Goal: Task Accomplishment & Management: Use online tool/utility

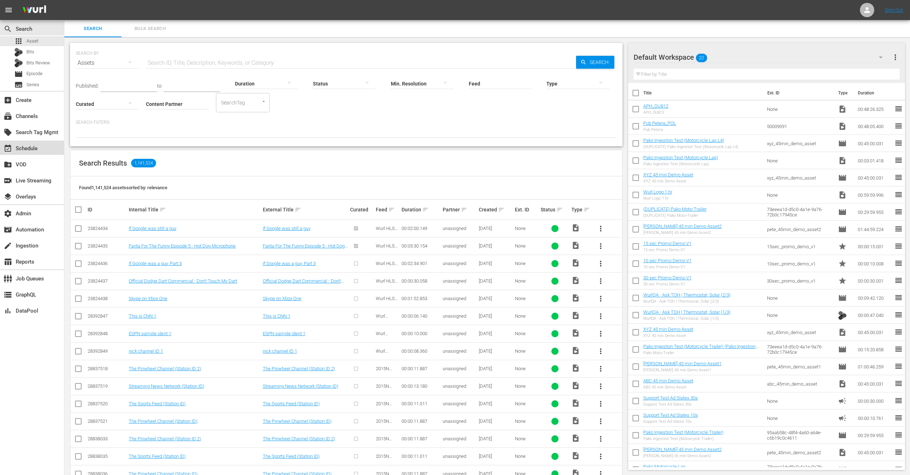
click at [28, 149] on div "event_available Schedule" at bounding box center [20, 147] width 40 height 6
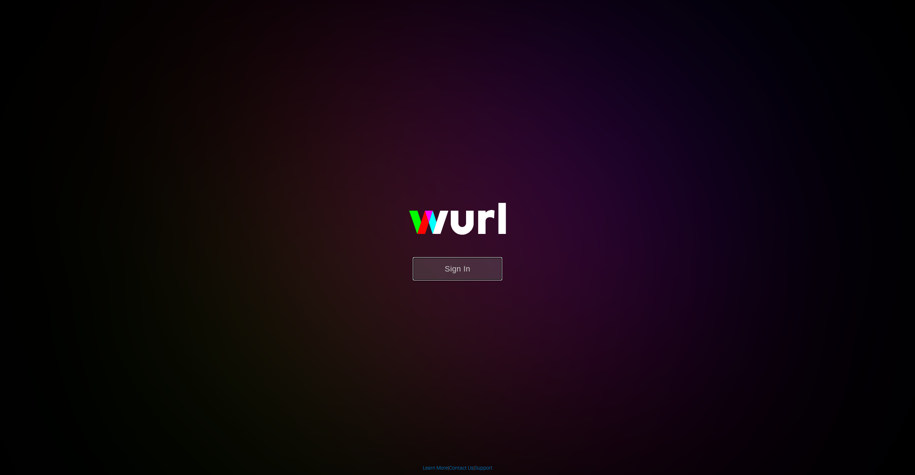
click at [464, 277] on button "Sign In" at bounding box center [457, 268] width 89 height 23
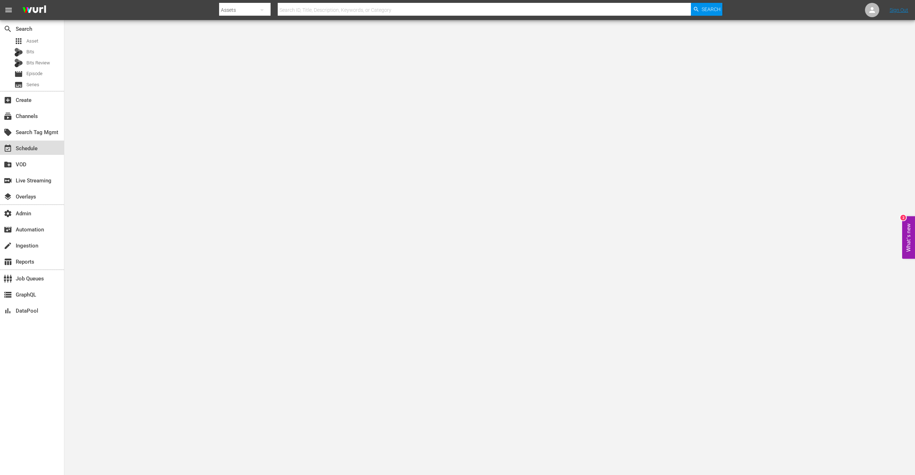
click at [21, 147] on div "event_available Schedule" at bounding box center [20, 147] width 40 height 6
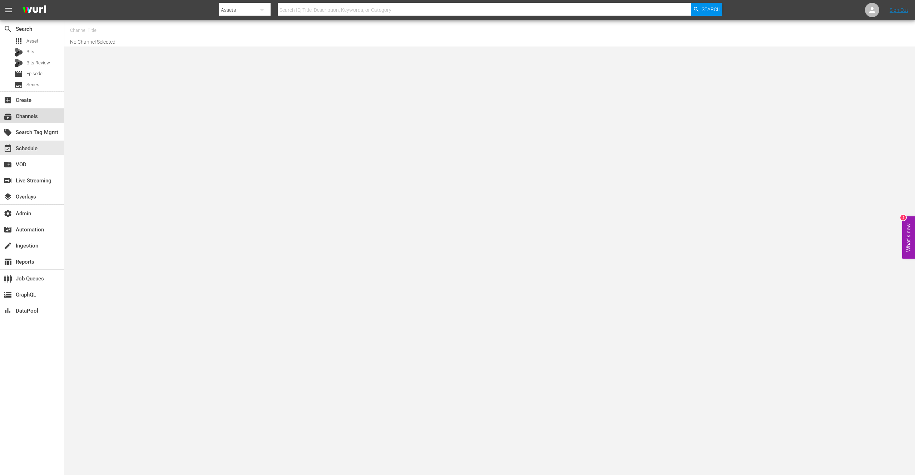
click at [33, 117] on div "subscriptions Channels" at bounding box center [20, 115] width 40 height 6
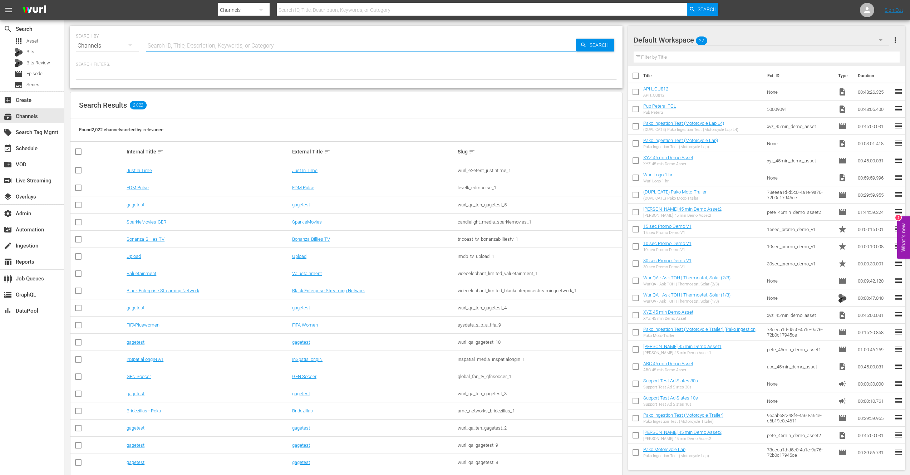
click at [169, 46] on input "text" at bounding box center [361, 45] width 430 height 17
type input "UnXpl"
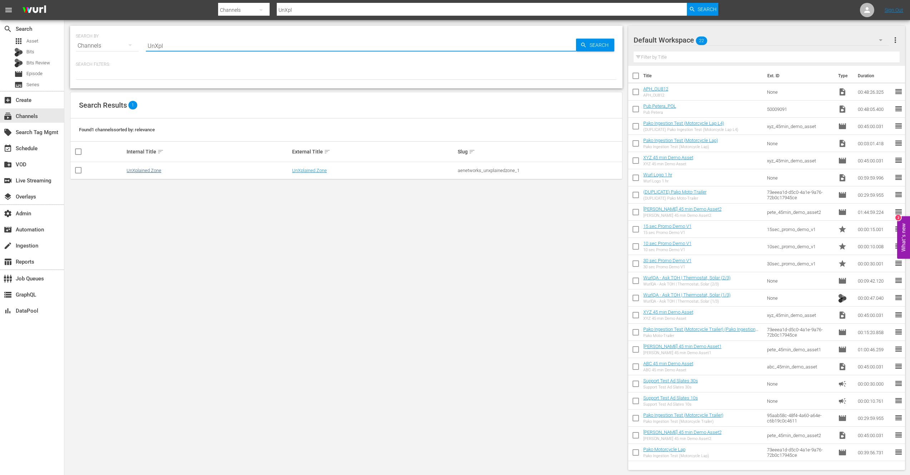
type input "UnXpl"
click at [149, 170] on link "UnXplained Zone" at bounding box center [144, 170] width 35 height 5
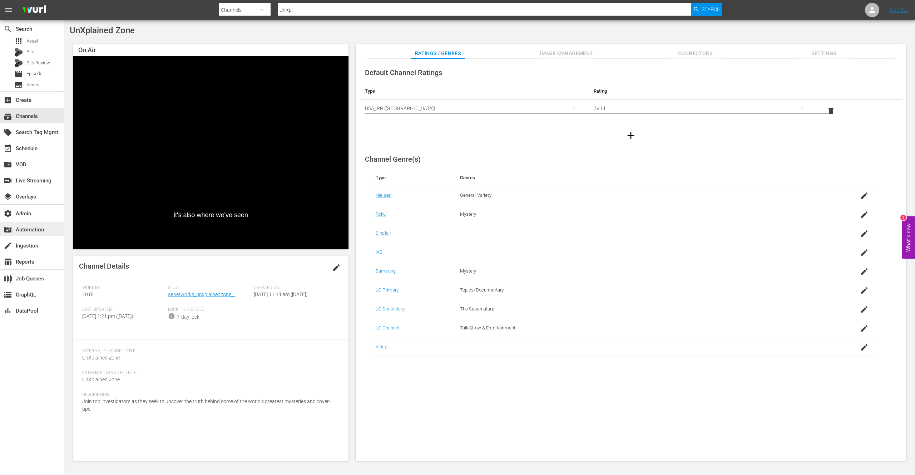
click at [28, 228] on div "movie_filter Automation" at bounding box center [20, 228] width 40 height 6
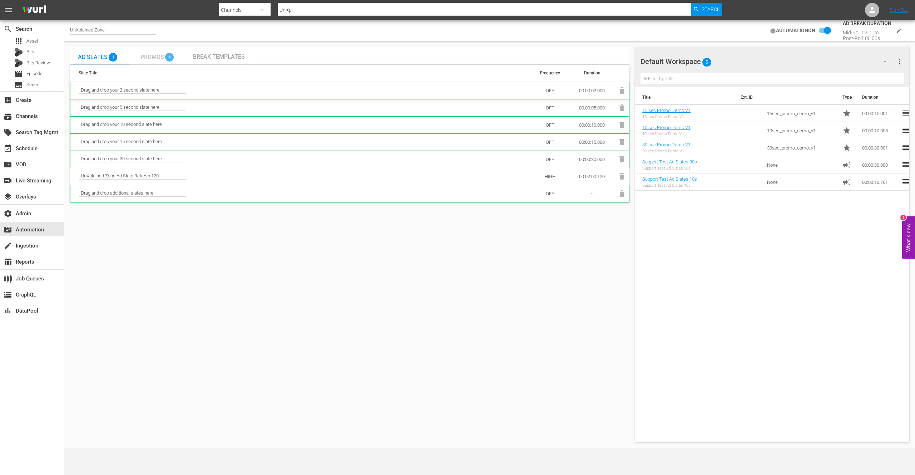
click at [152, 57] on span "Promos" at bounding box center [153, 57] width 24 height 7
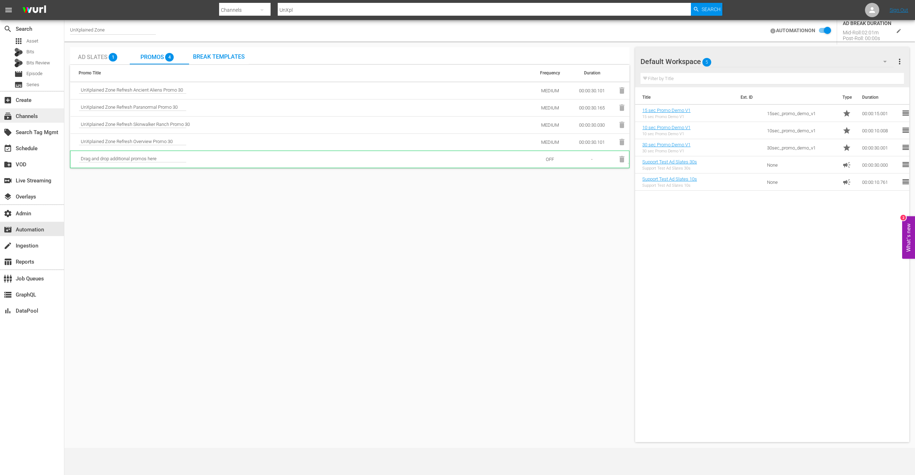
click at [30, 117] on div "subscriptions Channels" at bounding box center [20, 115] width 40 height 6
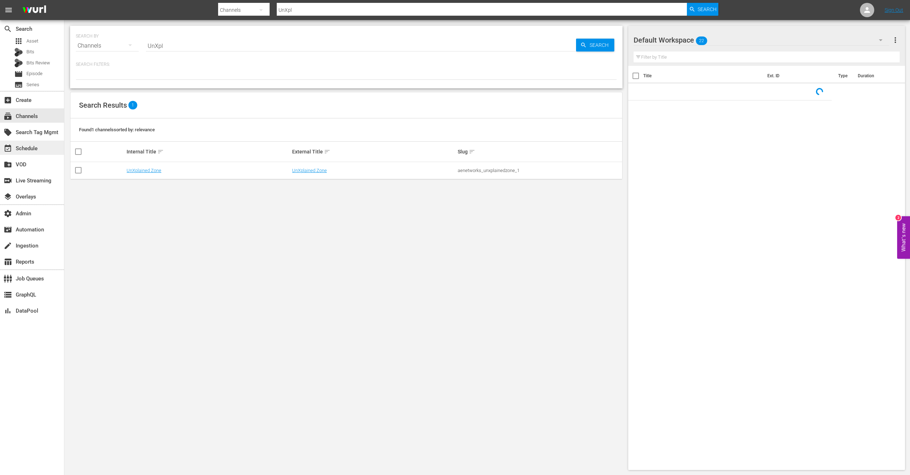
click at [33, 150] on div "event_available Schedule" at bounding box center [20, 147] width 40 height 6
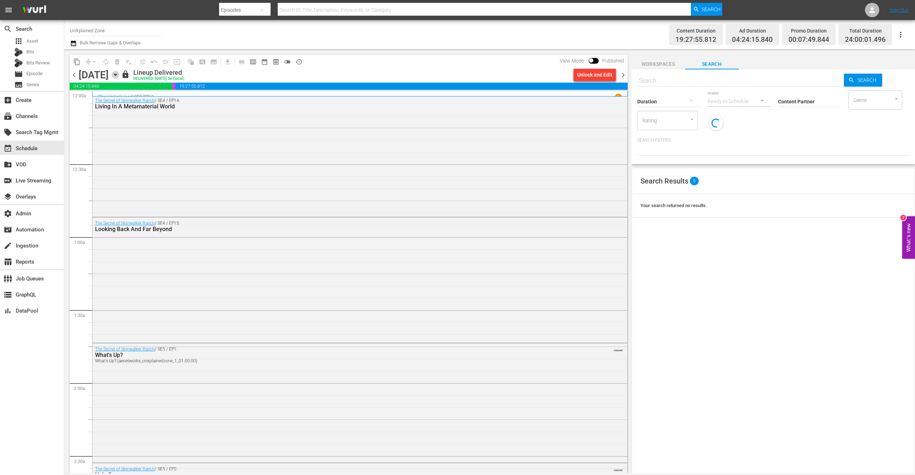
click at [119, 76] on icon "button" at bounding box center [116, 75] width 8 height 8
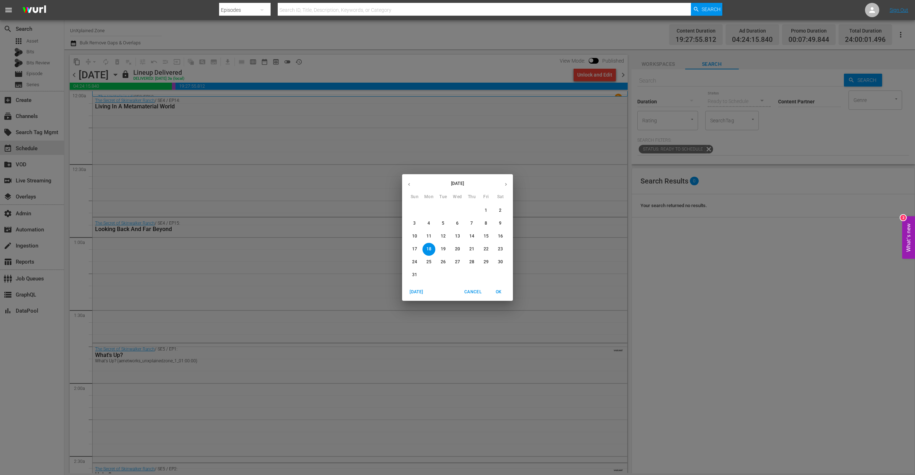
click at [504, 185] on icon "button" at bounding box center [505, 184] width 5 height 5
click at [488, 223] on p "12" at bounding box center [486, 223] width 5 height 6
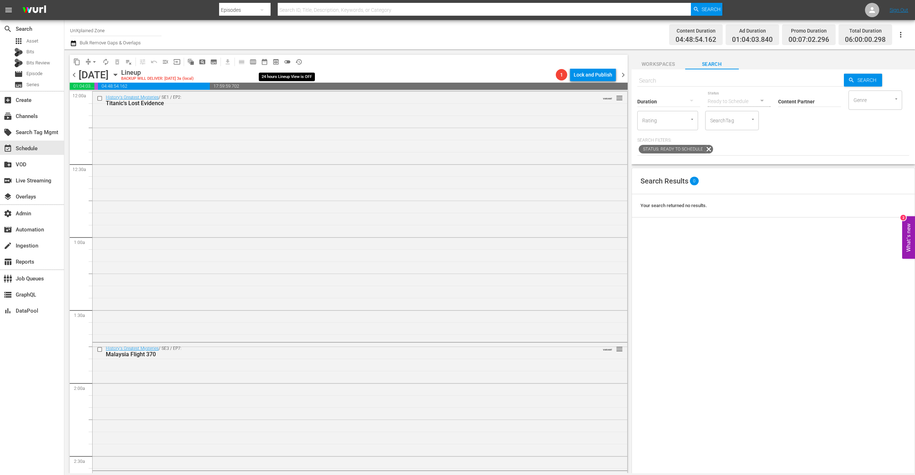
click at [289, 62] on span "toggle_off" at bounding box center [287, 61] width 7 height 7
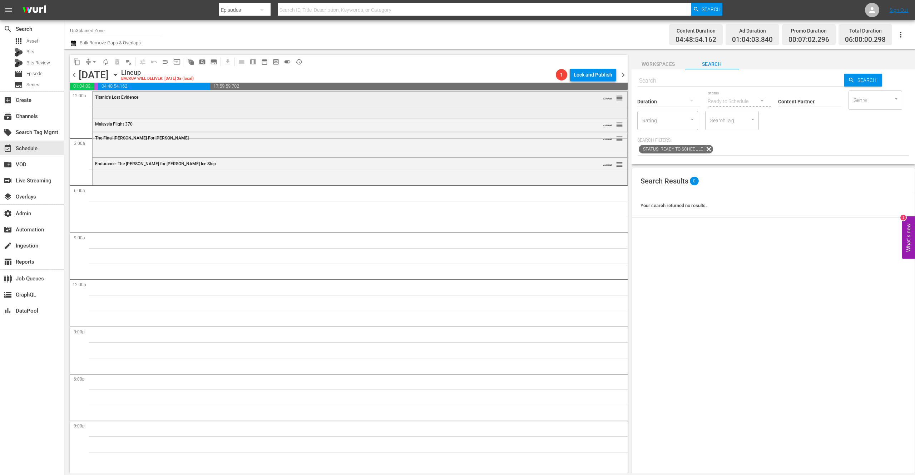
click at [172, 105] on div "Titanic's Lost Evidence VARIANT reorder" at bounding box center [360, 104] width 535 height 25
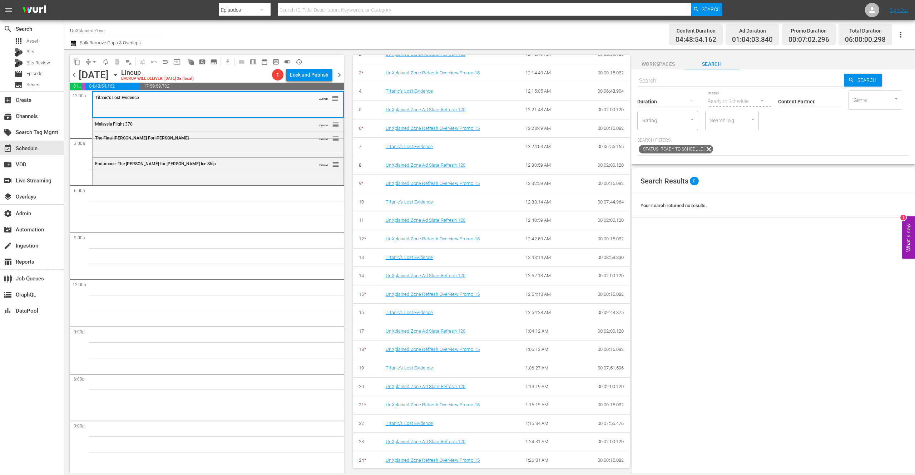
scroll to position [442, 0]
click at [220, 125] on div "Malaysia Flight 370" at bounding box center [199, 124] width 209 height 5
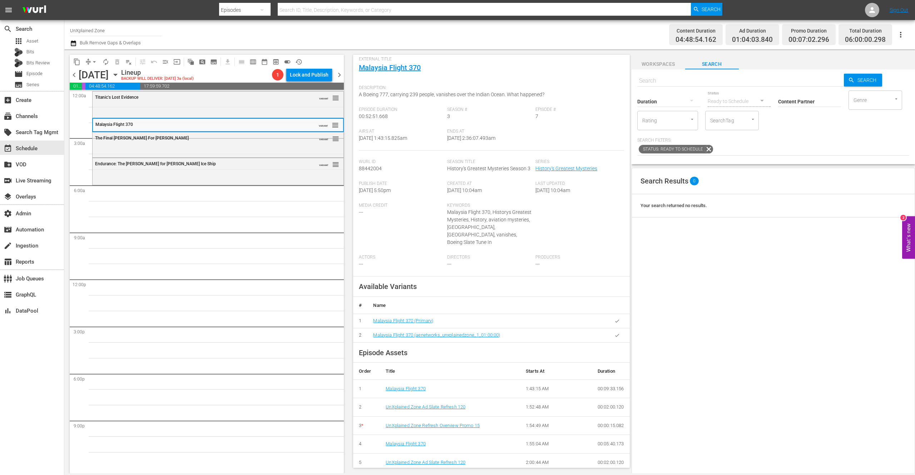
scroll to position [239, 0]
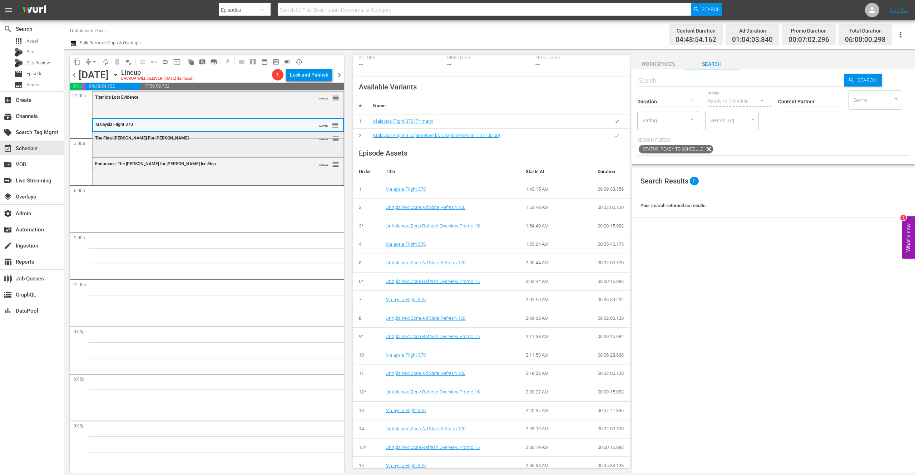
click at [238, 147] on div "The Final Hunt For DB Cooper VARIANT reorder" at bounding box center [218, 144] width 251 height 24
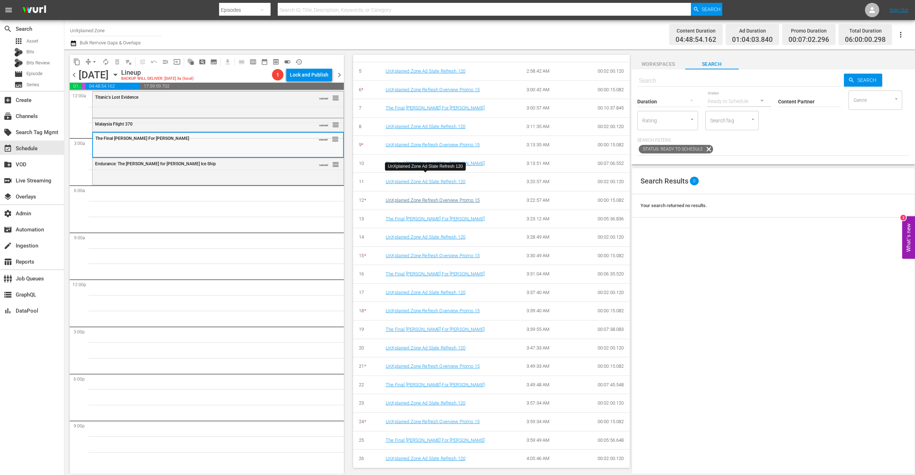
scroll to position [442, 0]
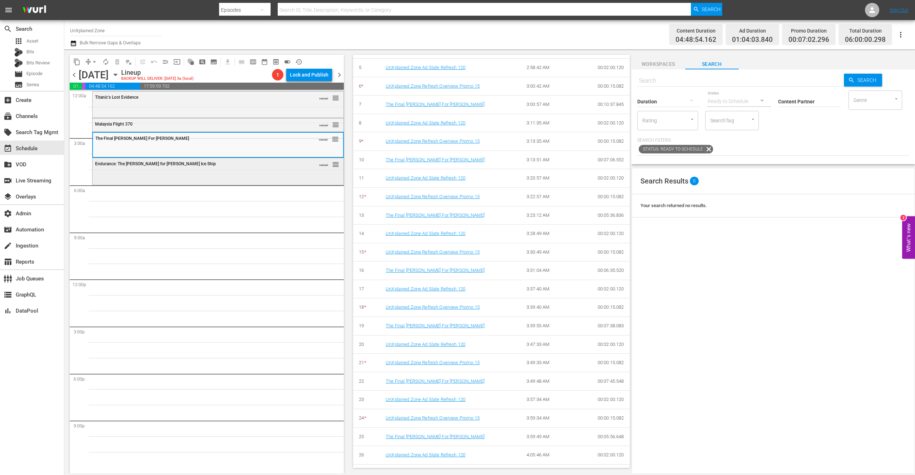
click at [237, 169] on div "Endurance: The Hunt for Shackleton's Ice Ship VARIANT reorder" at bounding box center [218, 164] width 251 height 12
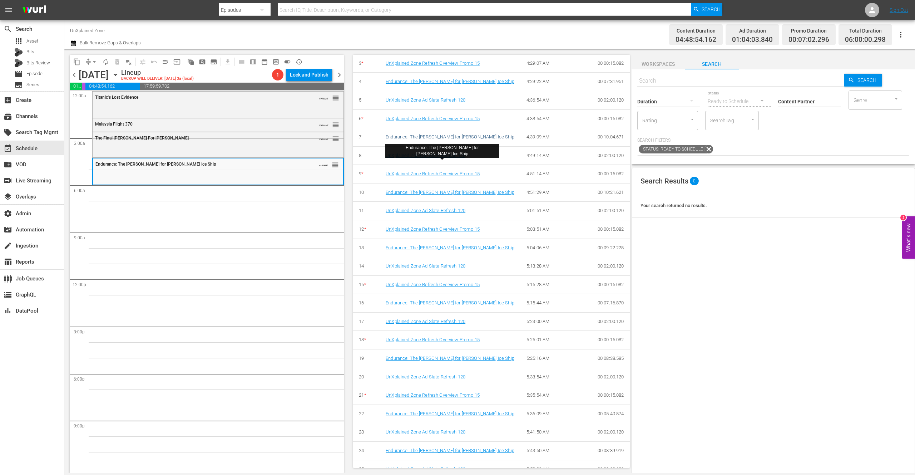
scroll to position [431, 0]
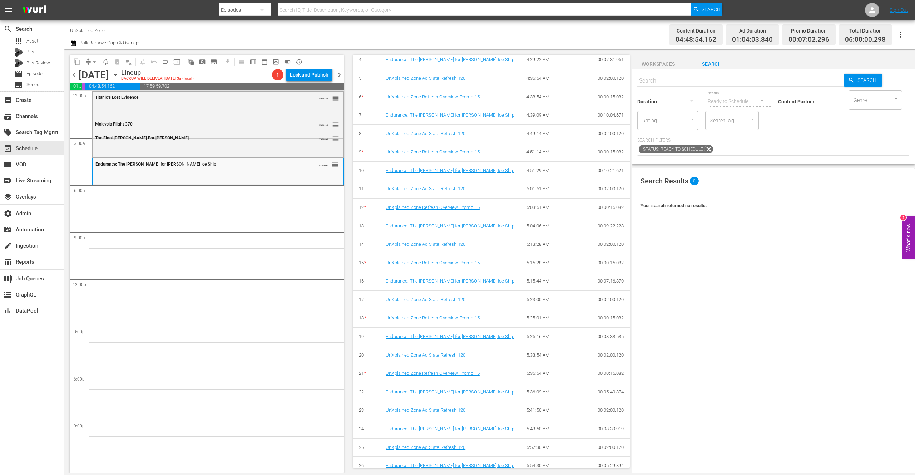
click at [97, 31] on input "UnXplained Zone" at bounding box center [116, 30] width 92 height 17
drag, startPoint x: 109, startPoint y: 31, endPoint x: 74, endPoint y: 31, distance: 34.3
click at [74, 31] on input "UnXplained Zone" at bounding box center [116, 30] width 92 height 17
click at [153, 49] on div "Pawn Stars (1636 - aenetworks_pawnstars_1)" at bounding box center [168, 50] width 185 height 17
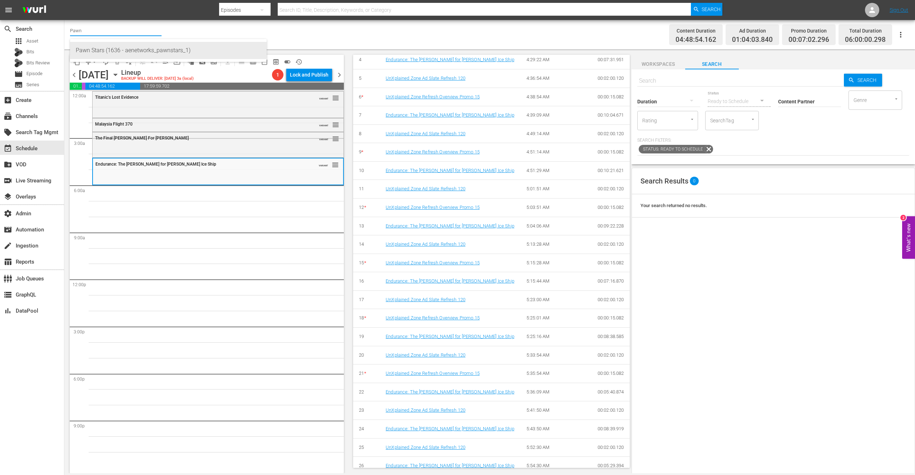
type input "Pawn Stars (1636 - aenetworks_pawnstars_1)"
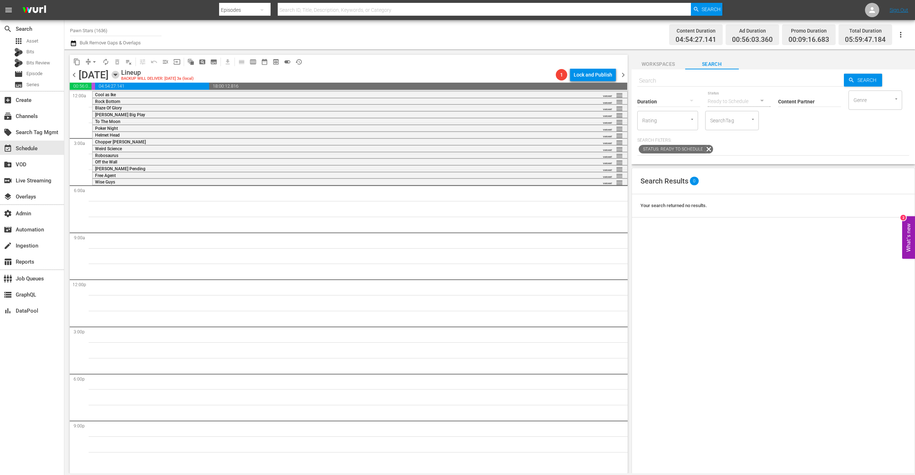
click at [117, 74] on icon "button" at bounding box center [115, 75] width 3 height 2
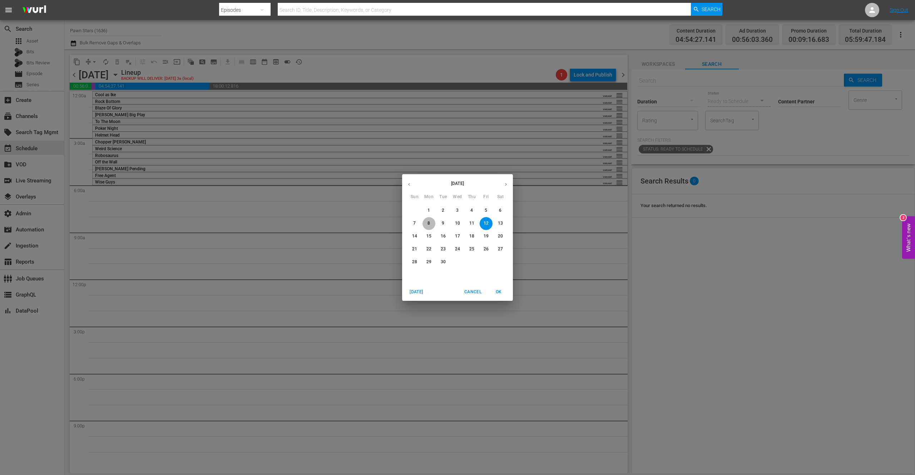
click at [427, 223] on span "8" at bounding box center [429, 223] width 13 height 6
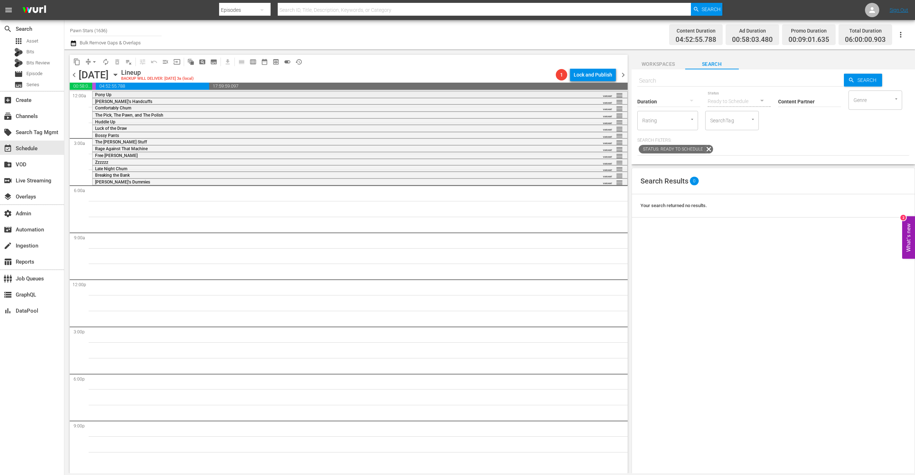
click at [188, 95] on div "Pony Up" at bounding box center [339, 94] width 489 height 5
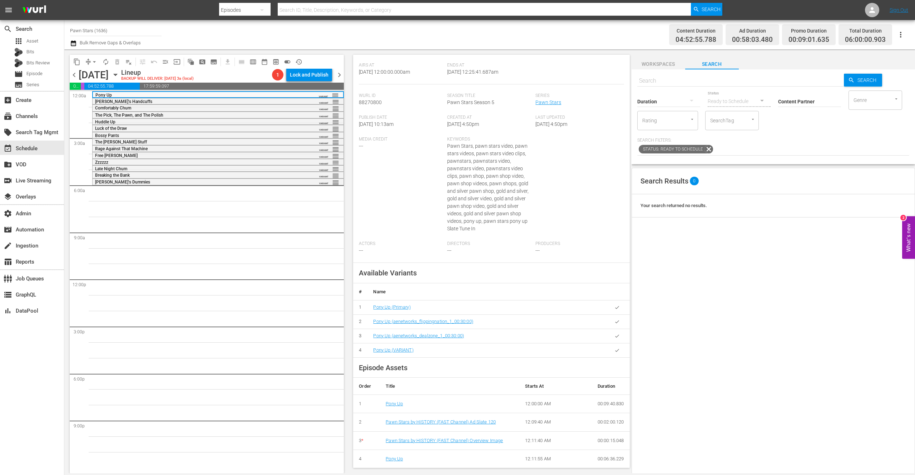
scroll to position [162, 0]
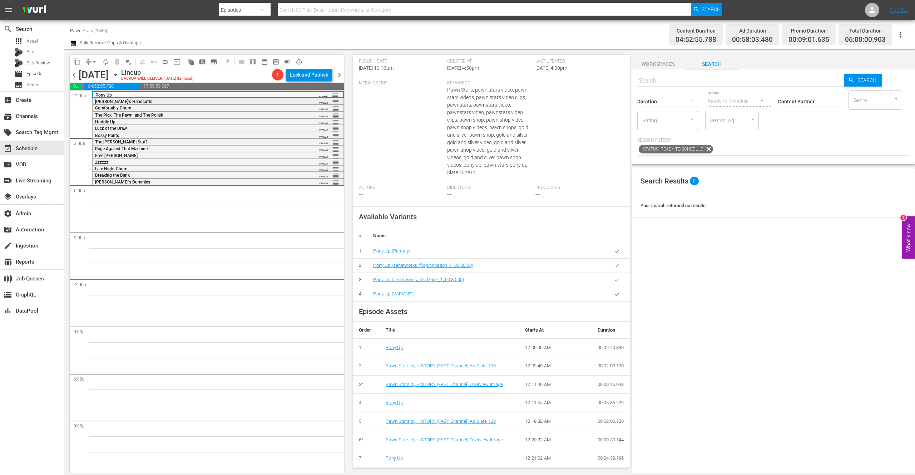
click at [177, 102] on div "Houdini's Handcuffs" at bounding box center [199, 101] width 209 height 5
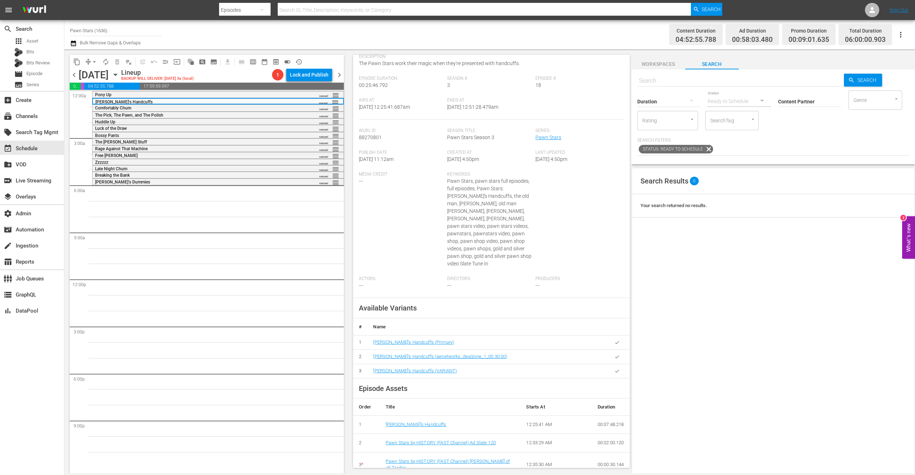
scroll to position [140, 0]
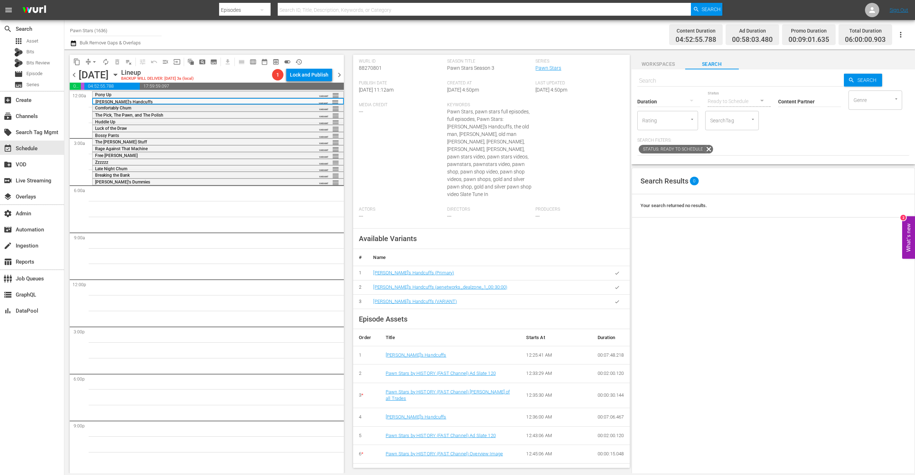
click at [208, 107] on div "Comfortably Chum" at bounding box center [199, 107] width 209 height 5
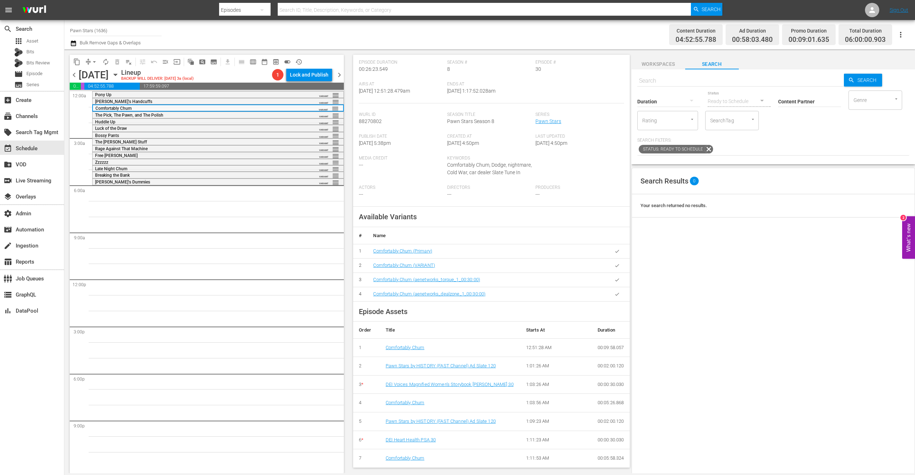
scroll to position [94, 0]
click at [162, 102] on div "Houdini's Handcuffs" at bounding box center [199, 101] width 209 height 5
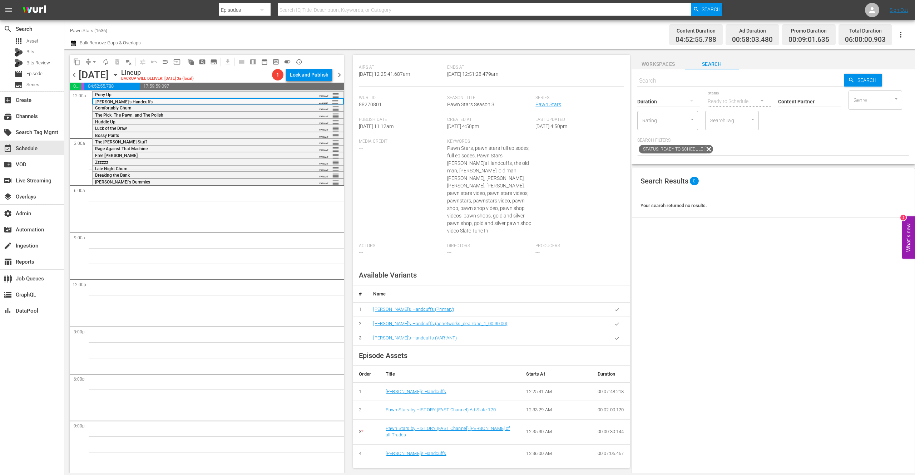
scroll to position [140, 0]
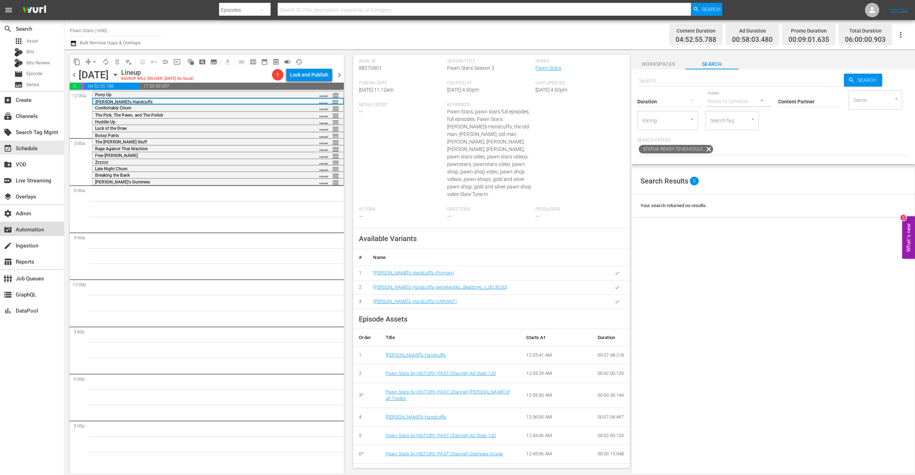
click at [34, 230] on div "movie_filter Automation" at bounding box center [20, 228] width 40 height 6
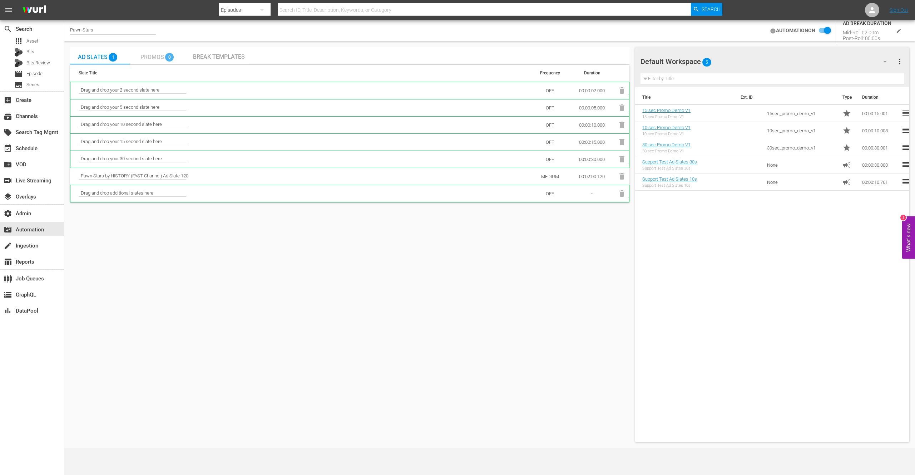
click at [156, 57] on span "Promos" at bounding box center [153, 57] width 24 height 7
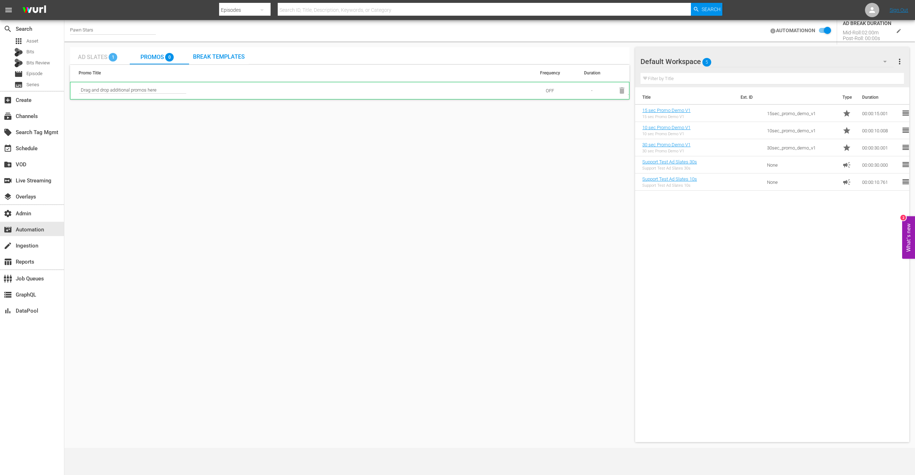
click at [97, 56] on span "Ad Slates" at bounding box center [93, 57] width 30 height 7
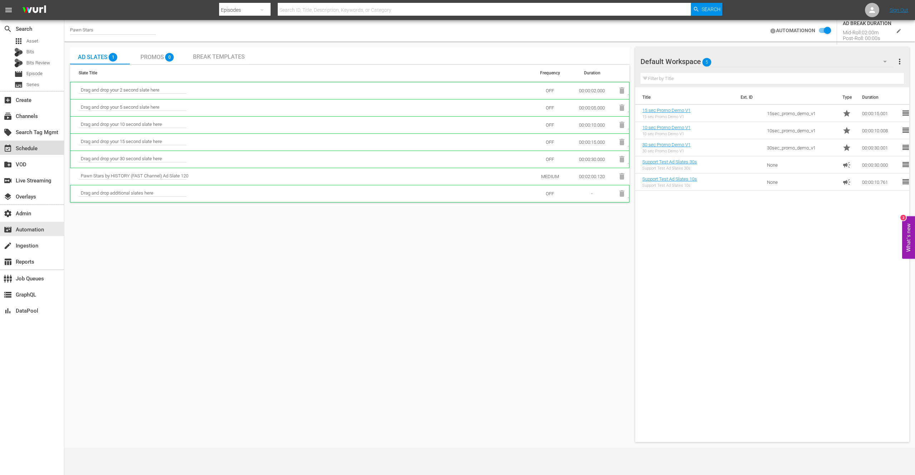
click at [36, 147] on div "event_available Schedule" at bounding box center [20, 147] width 40 height 6
